Goal: Check status: Check status

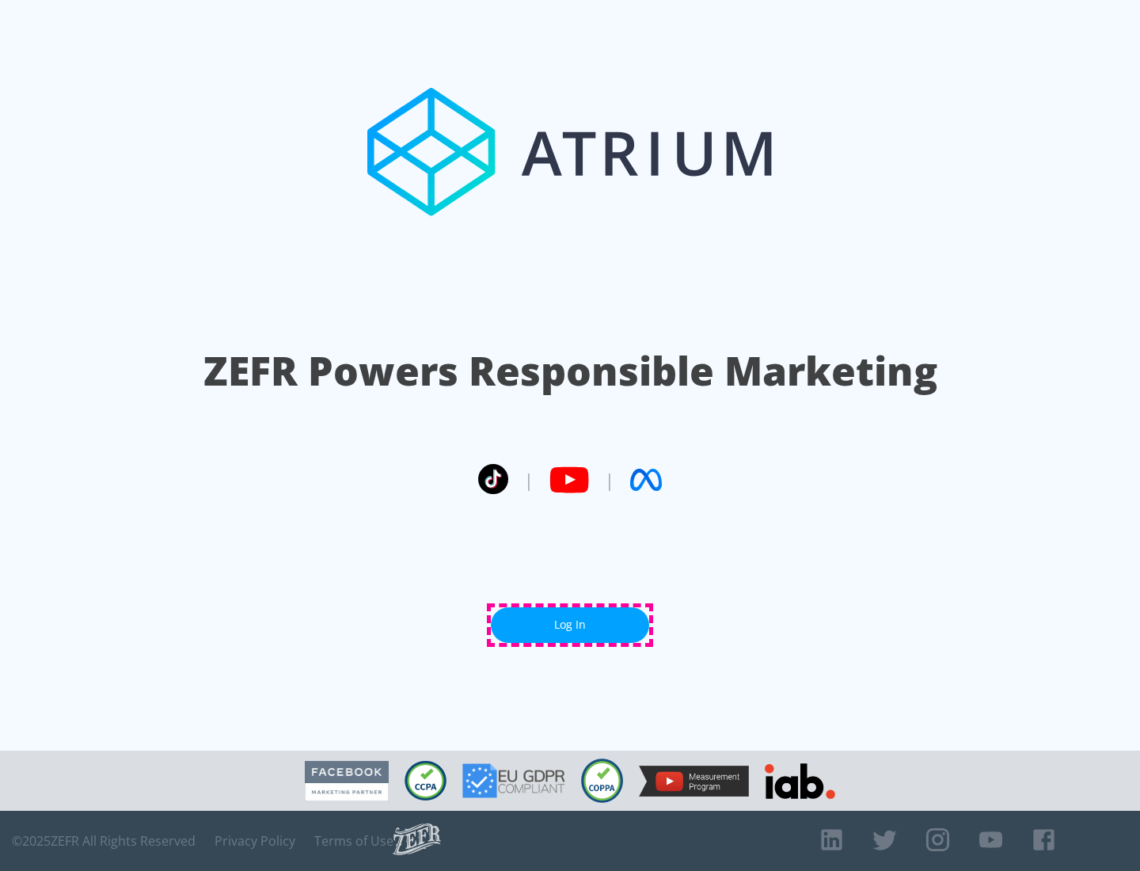
click at [570, 625] on link "Log In" at bounding box center [570, 625] width 158 height 36
